Goal: Transaction & Acquisition: Purchase product/service

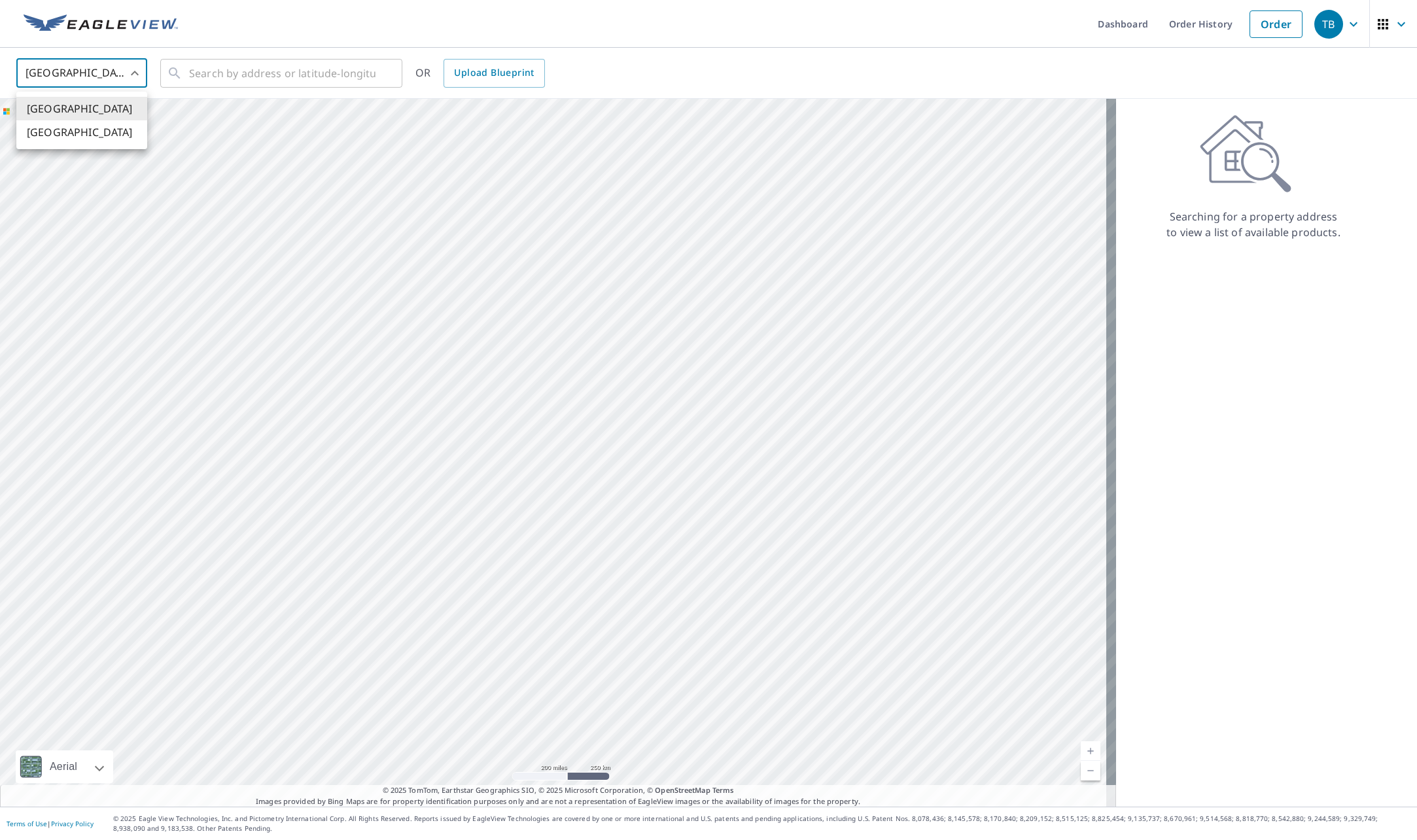
click at [135, 81] on body "TB TB Dashboard Order History Order TB United States US ​ ​ OR Upload Blueprint…" at bounding box center [708, 420] width 1417 height 840
click at [109, 129] on li "[GEOGRAPHIC_DATA]" at bounding box center [82, 132] width 131 height 24
type input "CA"
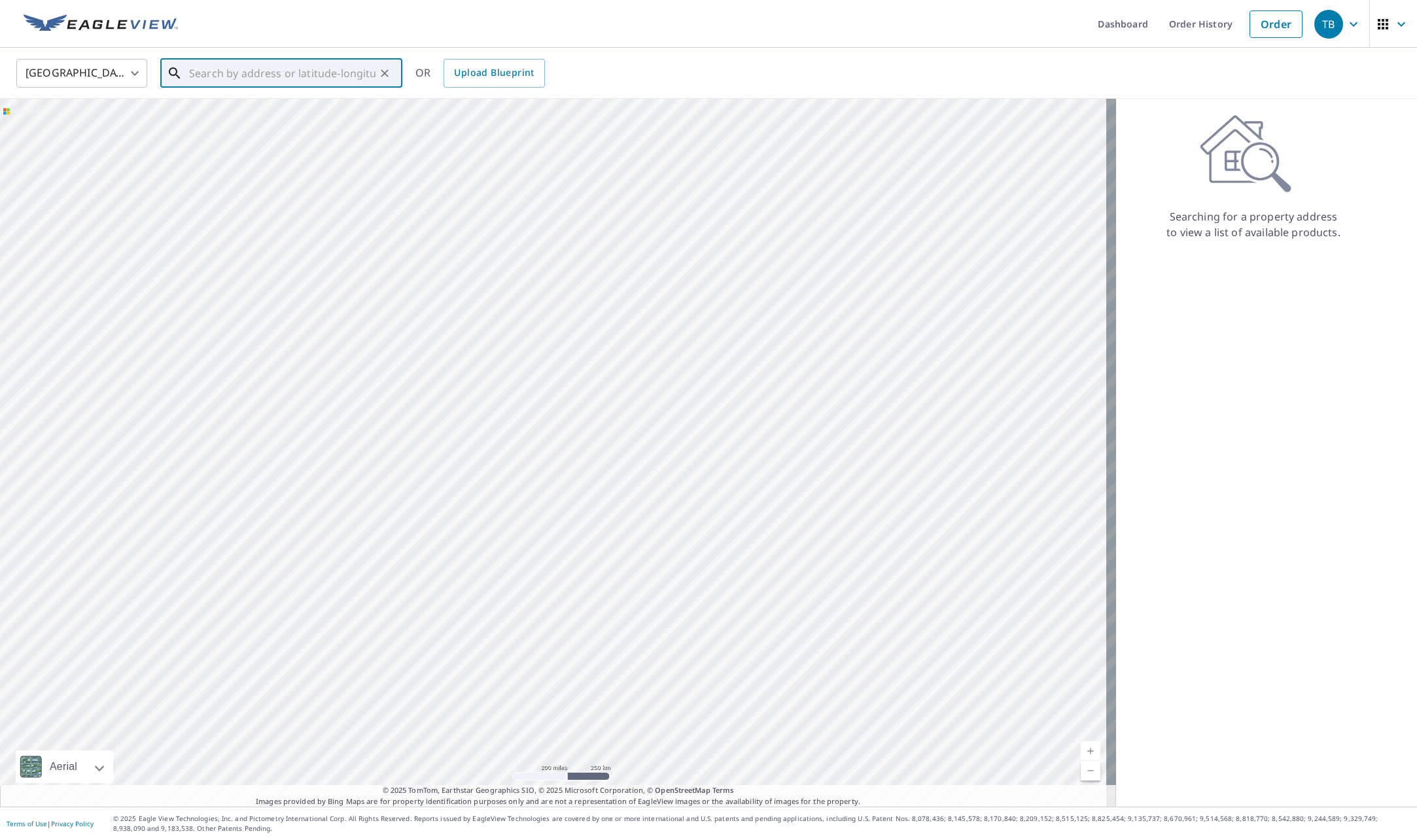
click at [208, 75] on input "text" at bounding box center [282, 73] width 186 height 37
click at [289, 151] on span "[STREET_ADDRESS]" at bounding box center [289, 142] width 205 height 15
type input "[STREET_ADDRESS]"
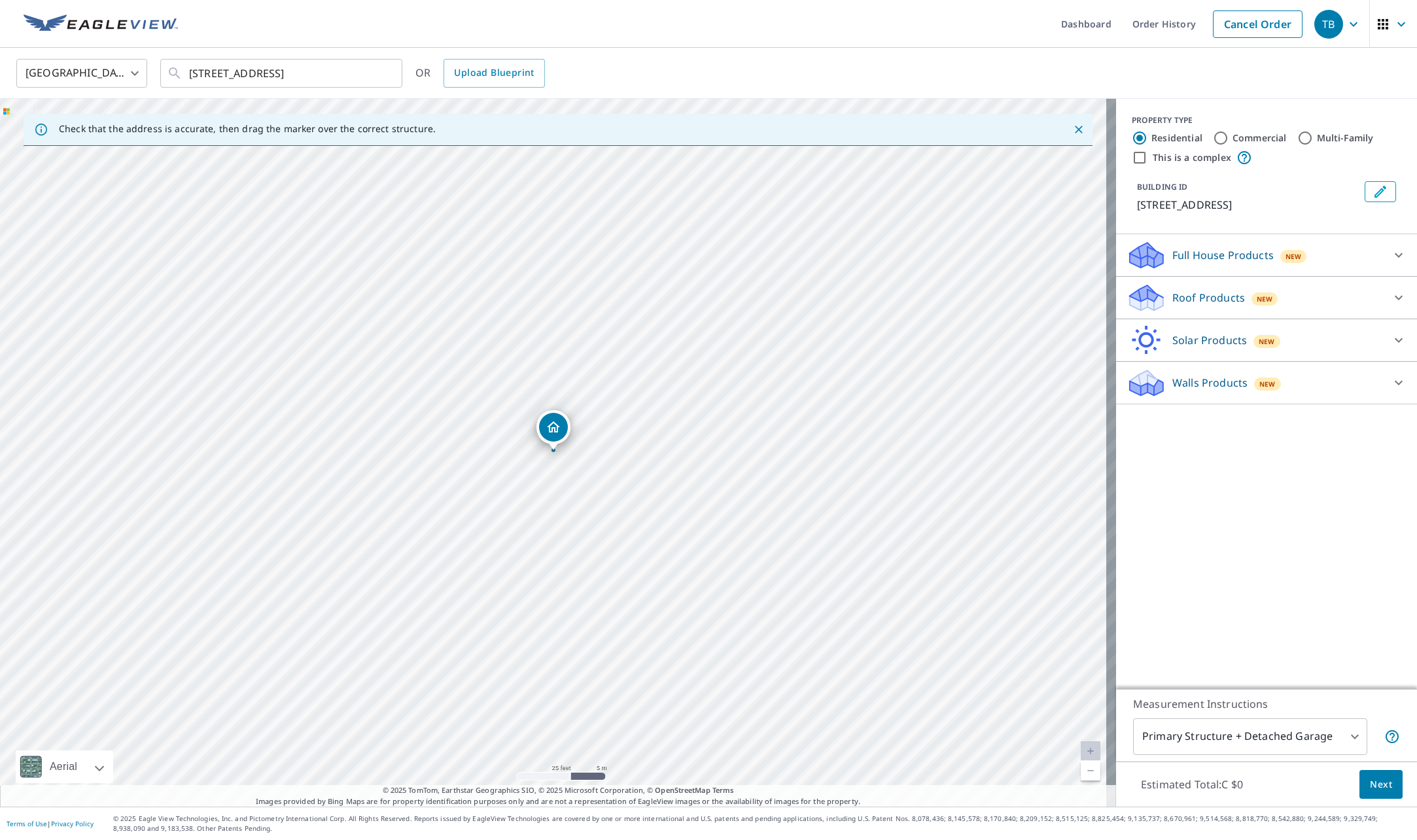
click at [1286, 271] on div "Full House Products New" at bounding box center [1254, 255] width 256 height 31
click at [1259, 340] on span "New" at bounding box center [1264, 334] width 16 height 10
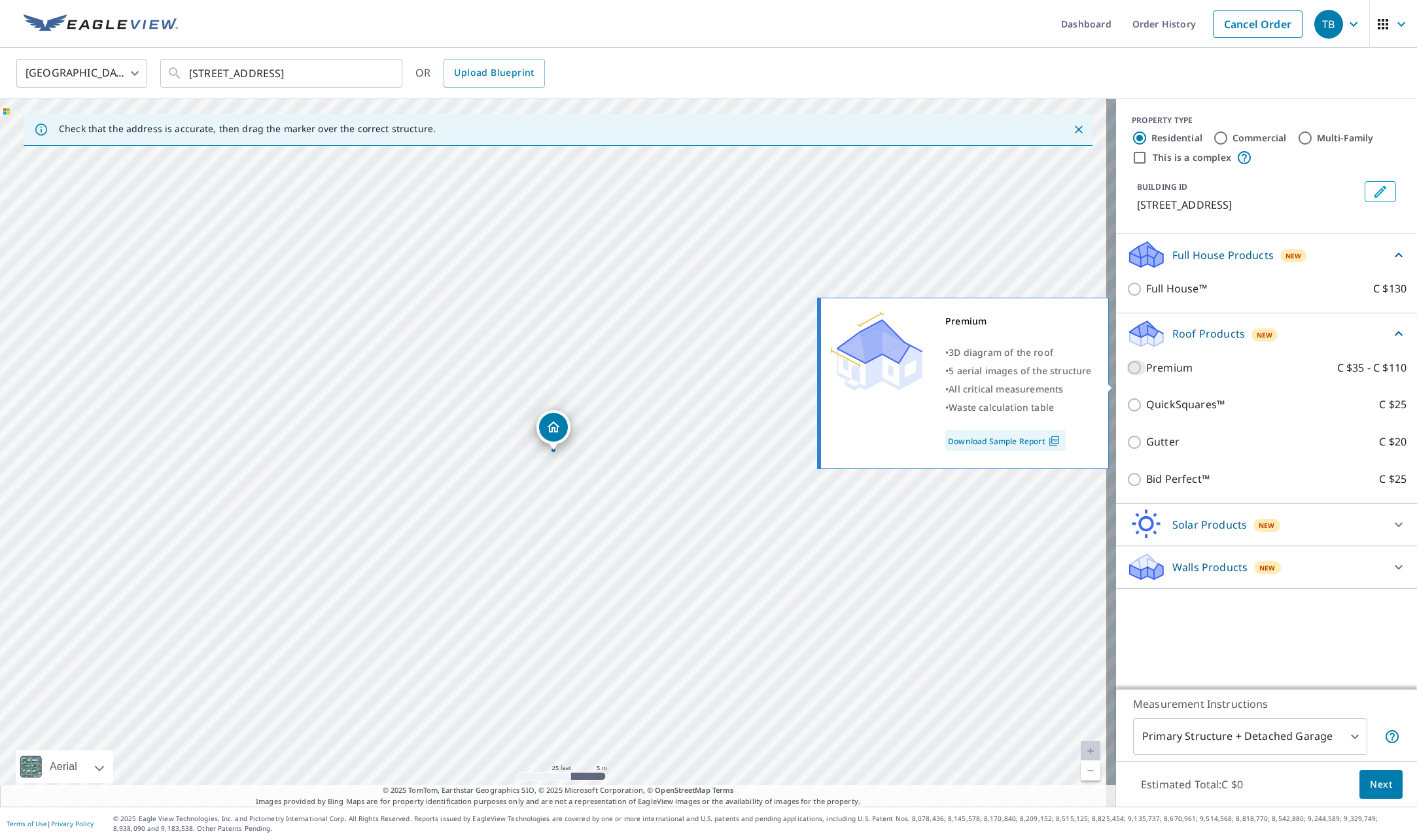
click at [1126, 375] on input "Premium C $35 - C $110" at bounding box center [1135, 368] width 20 height 15
checkbox input "true"
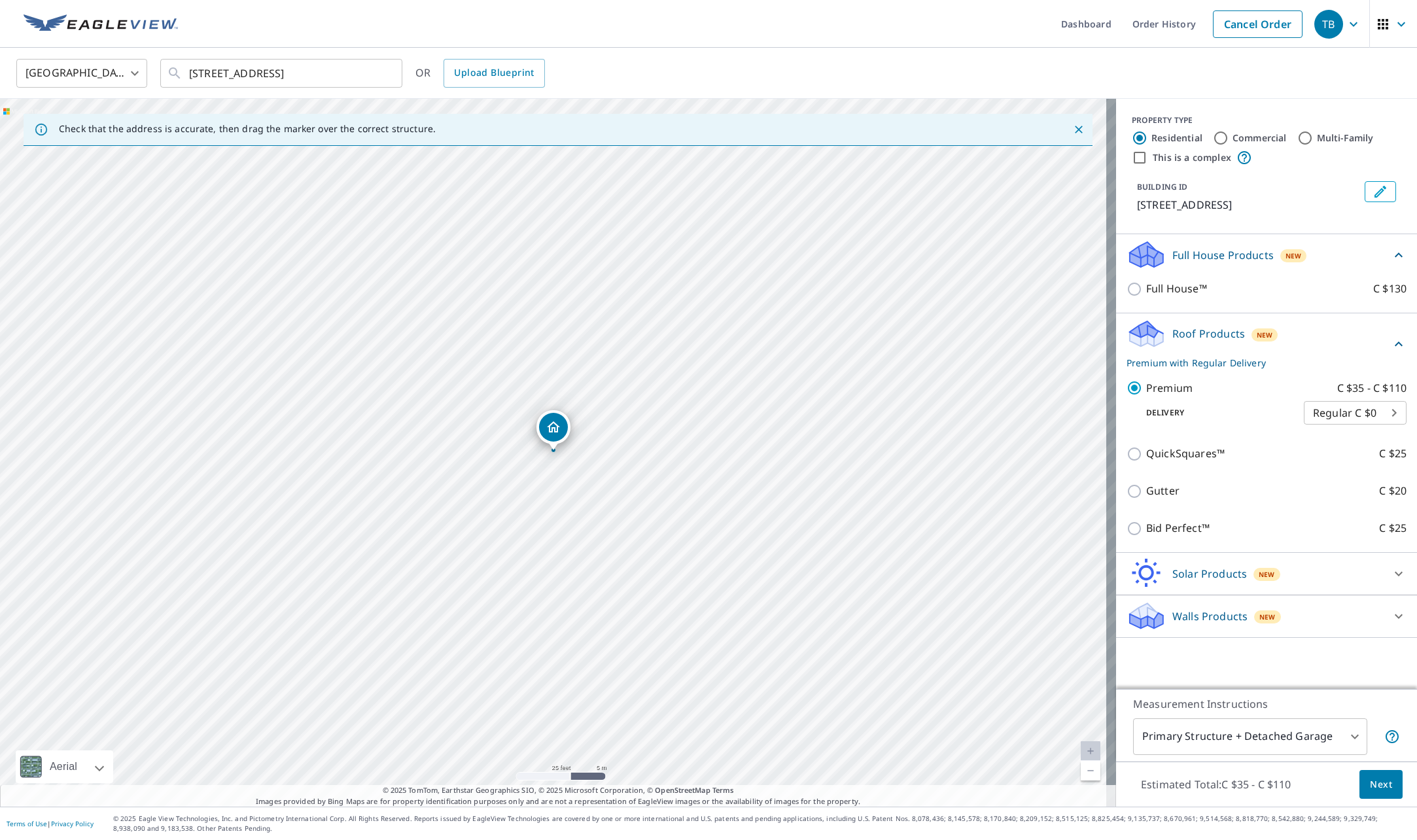
click at [1369, 783] on span "Next" at bounding box center [1380, 784] width 22 height 16
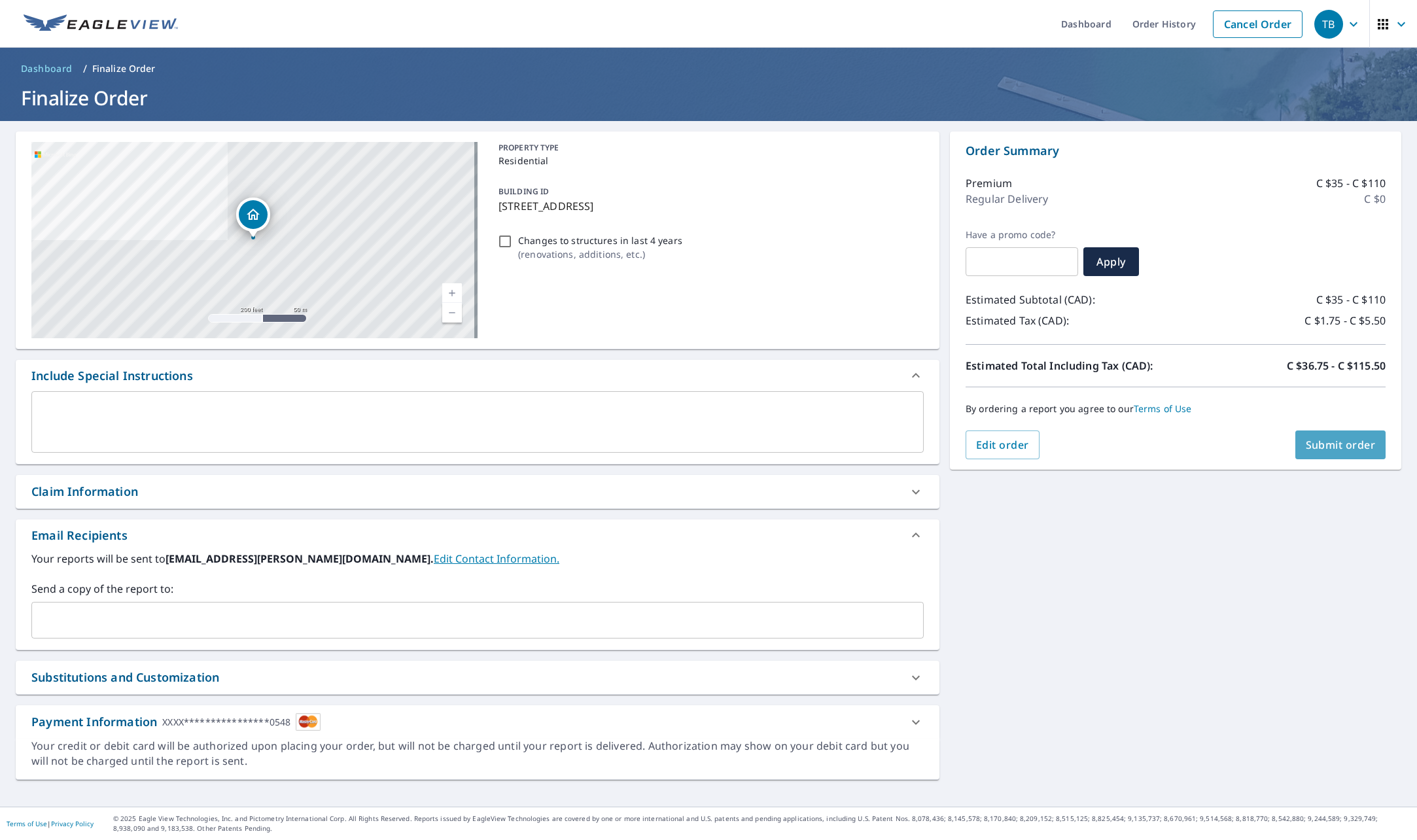
click at [1336, 439] on span "Submit order" at bounding box center [1340, 444] width 70 height 14
